Goal: Information Seeking & Learning: Find specific fact

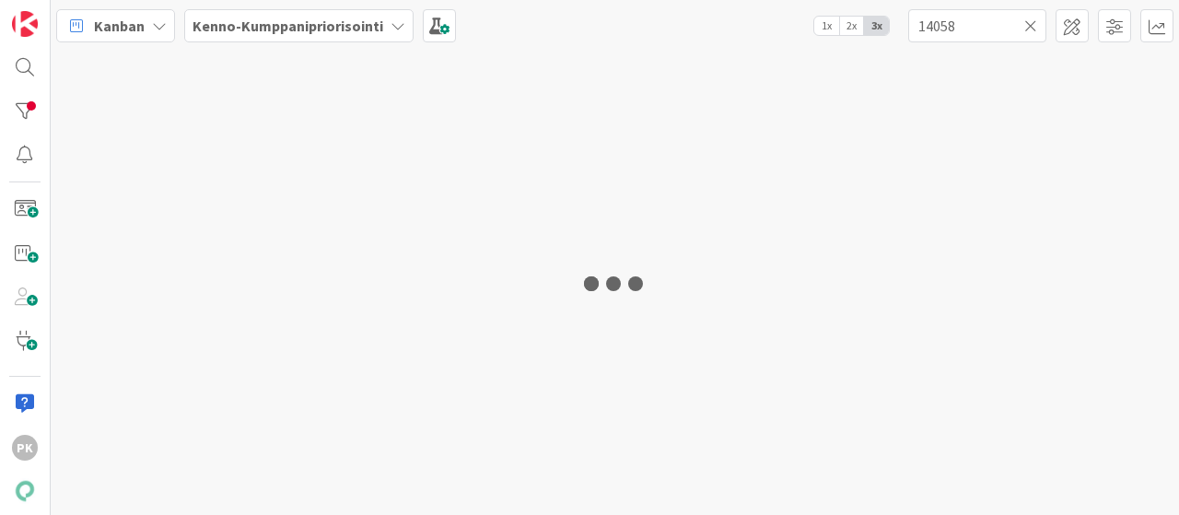
type input "14058"
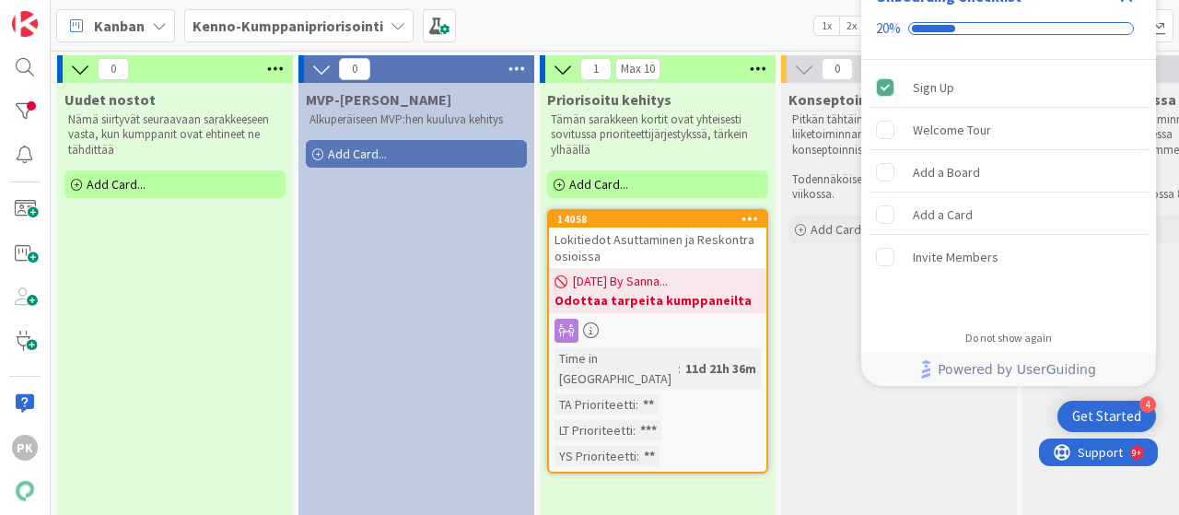
click at [660, 249] on div "Lokitiedot Asuttaminen ja Reskontra osioissa" at bounding box center [657, 248] width 217 height 41
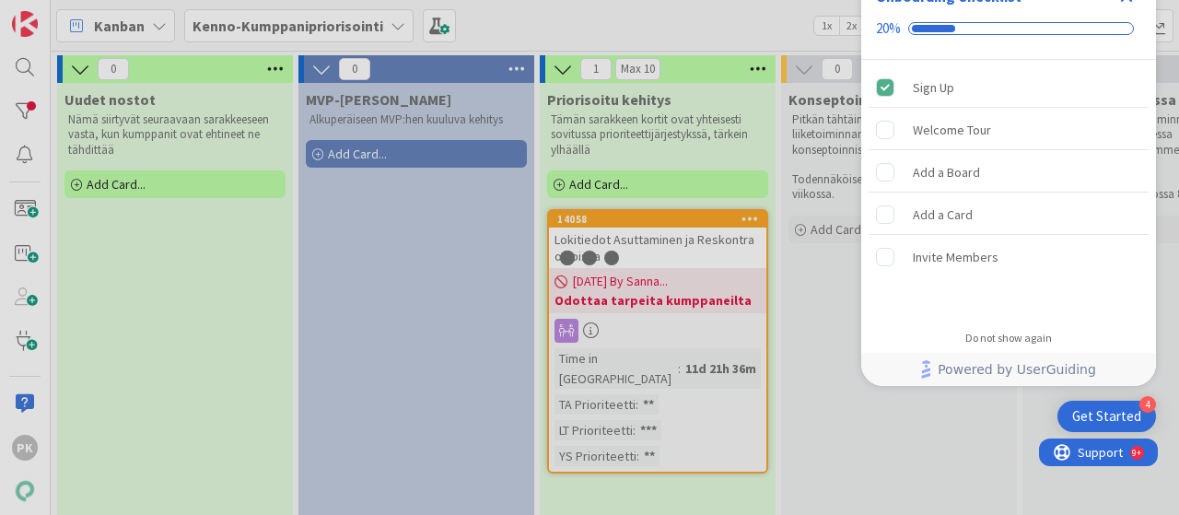
click at [660, 249] on div "0 Uudet nostot Nämä siirtyvät seuraavaan sarakkeeseen vasta, kun kumppanit ovat…" at bounding box center [615, 283] width 1129 height 464
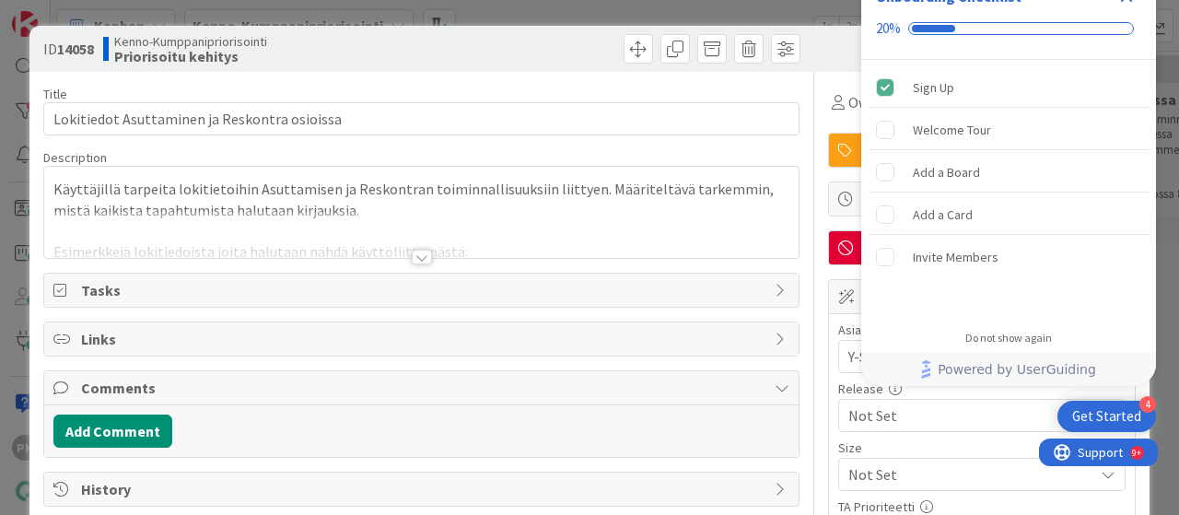
click at [413, 251] on div at bounding box center [422, 257] width 20 height 15
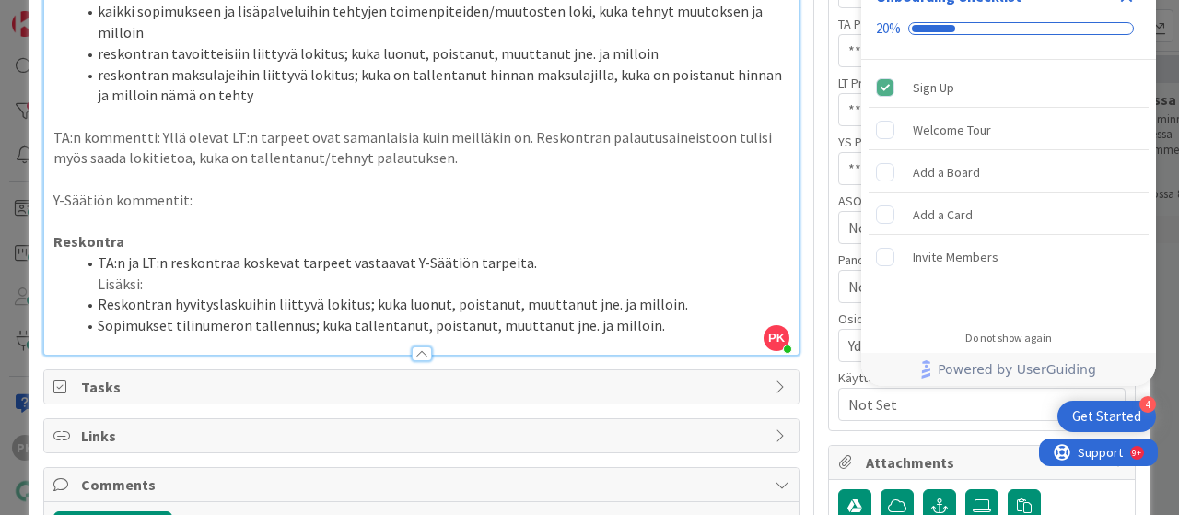
scroll to position [461, 0]
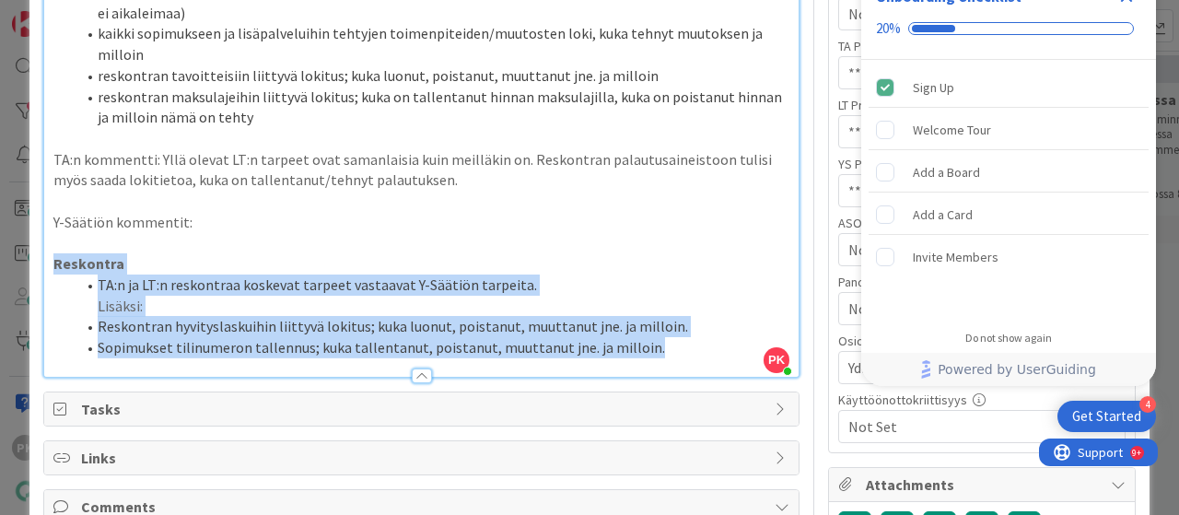
drag, startPoint x: 50, startPoint y: 256, endPoint x: 697, endPoint y: 372, distance: 657.2
click at [697, 372] on div "Description PK [PERSON_NAME] just joined Käyttäjillä tarpeita lokitietoihin Asu…" at bounding box center [421, 33] width 757 height 689
copy div "Reskontra TA:n ja LT:n reskontraa koskevat tarpeet vastaavat Y-Säätiön tarpeita…"
